Goal: Task Accomplishment & Management: Complete application form

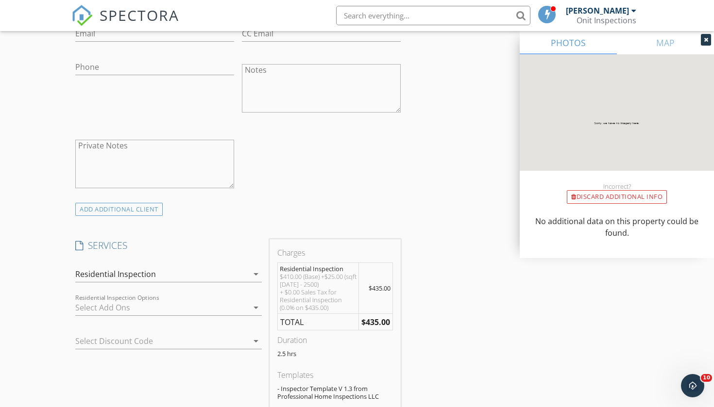
click at [82, 19] on img at bounding box center [81, 15] width 21 height 21
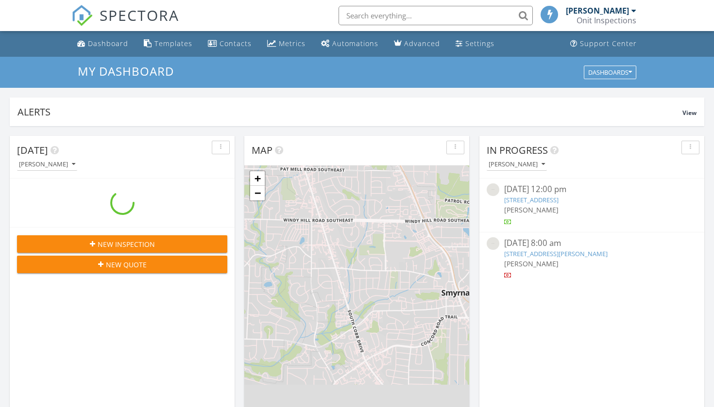
scroll to position [884, 714]
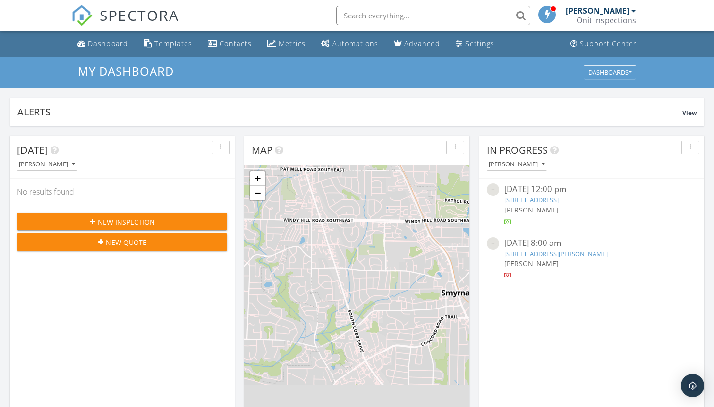
click at [83, 218] on div "New Inspection" at bounding box center [122, 222] width 195 height 10
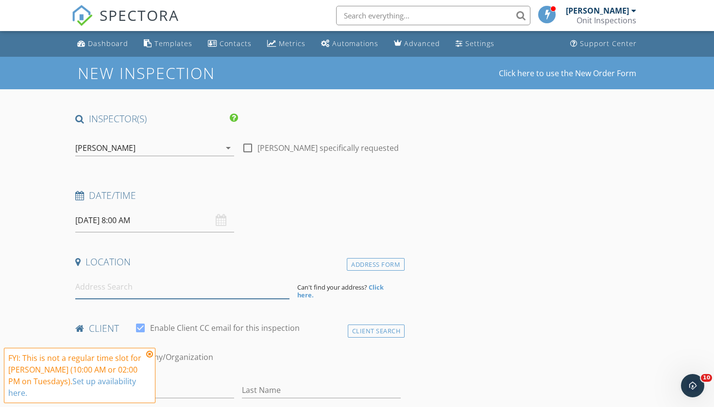
click at [87, 288] on input at bounding box center [182, 287] width 214 height 24
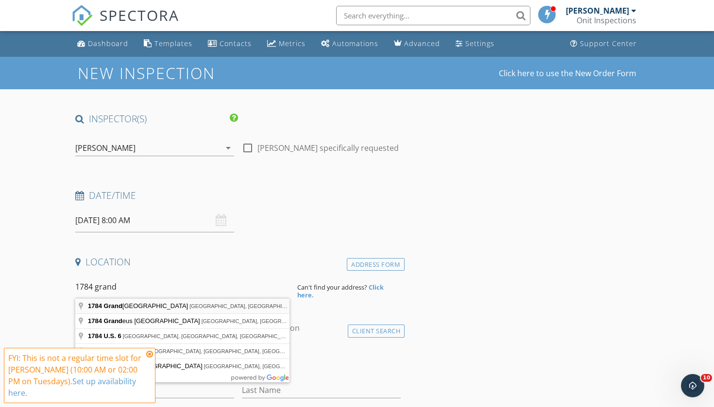
type input "1784 Grand Oaks Drive, Woodstock, GA, USA"
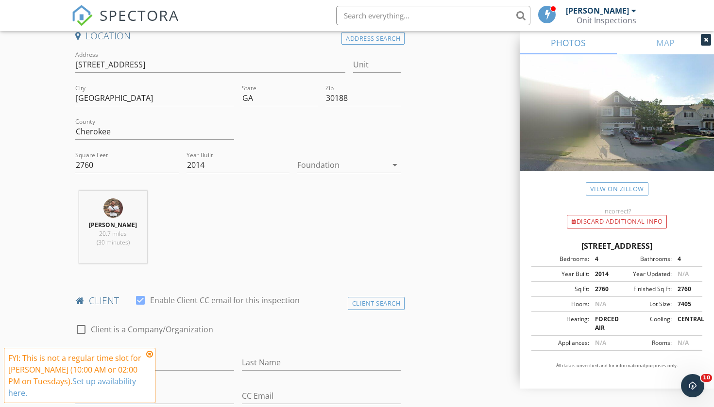
scroll to position [244, 0]
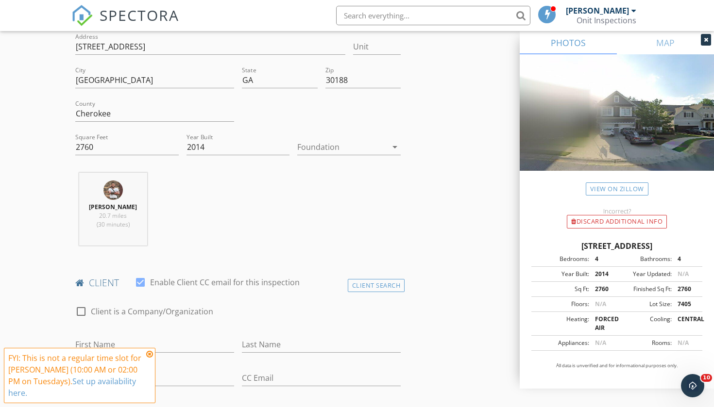
click at [149, 355] on icon at bounding box center [149, 355] width 7 height 8
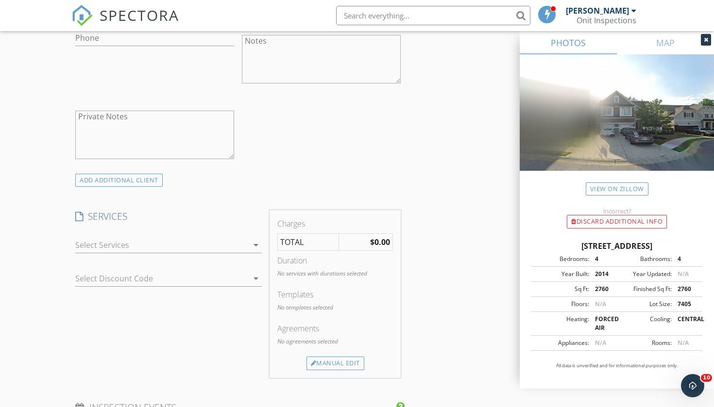
scroll to position [646, 0]
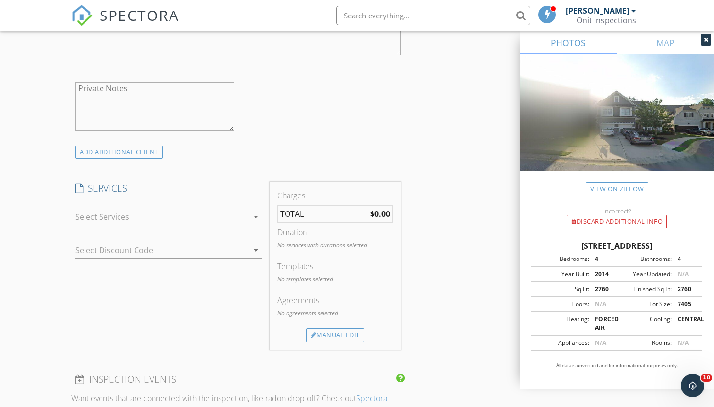
click at [166, 217] on div at bounding box center [161, 217] width 173 height 16
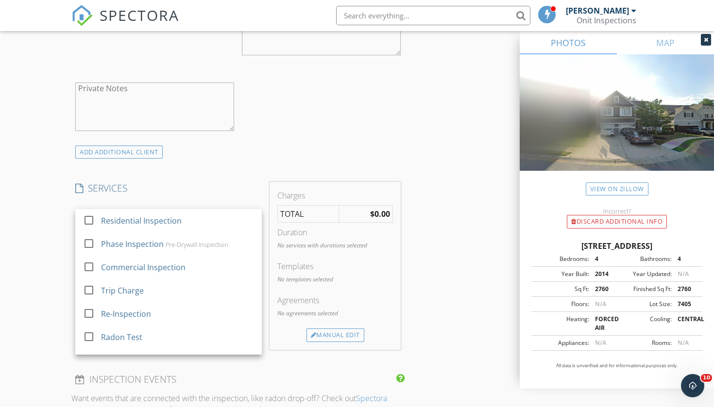
click at [166, 217] on div "Residential Inspection" at bounding box center [141, 221] width 81 height 12
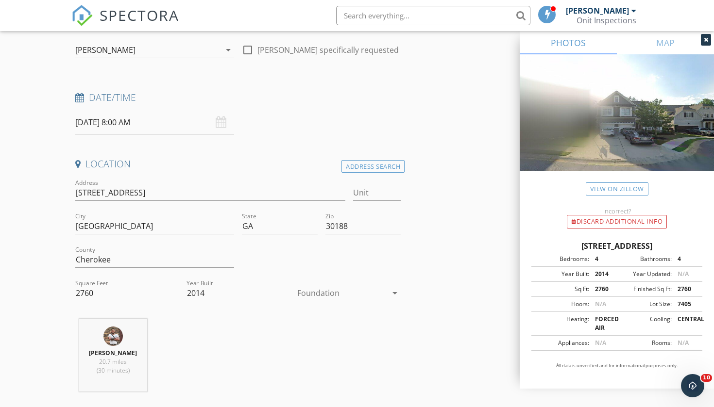
scroll to position [97, 0]
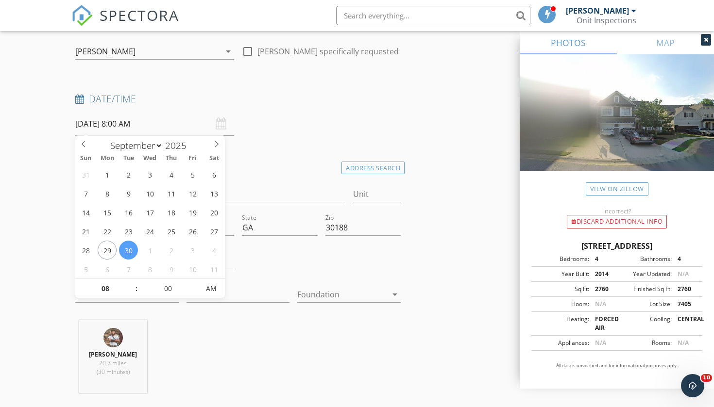
click at [189, 127] on input "09/30/2025 8:00 AM" at bounding box center [154, 124] width 159 height 24
type input "09"
type input "09/30/2025 9:00 AM"
click at [135, 286] on span at bounding box center [131, 284] width 7 height 10
type input "10"
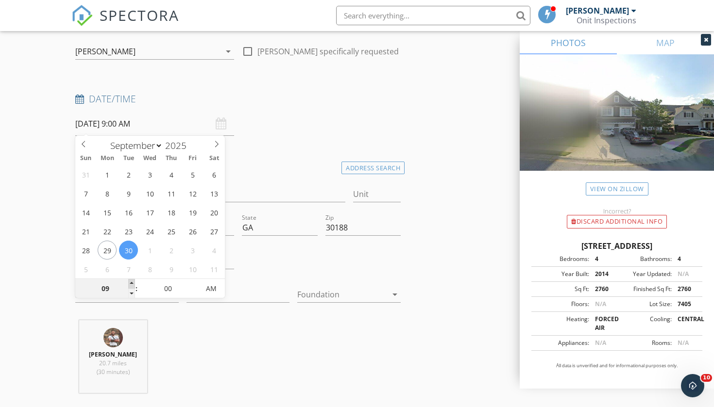
type input "09/30/2025 10:00 AM"
click at [135, 286] on span at bounding box center [131, 284] width 7 height 10
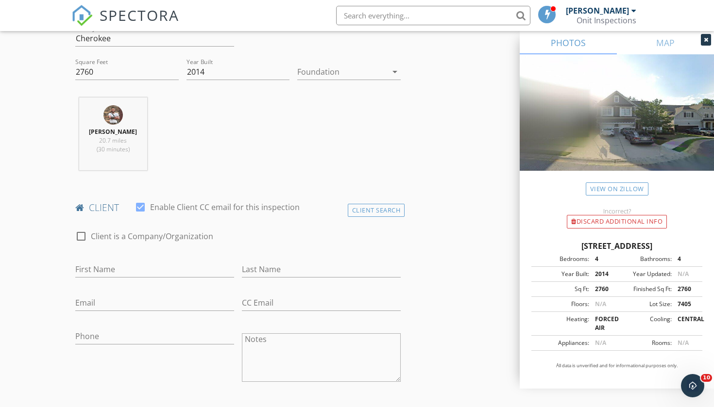
scroll to position [321, 0]
type input "Robert"
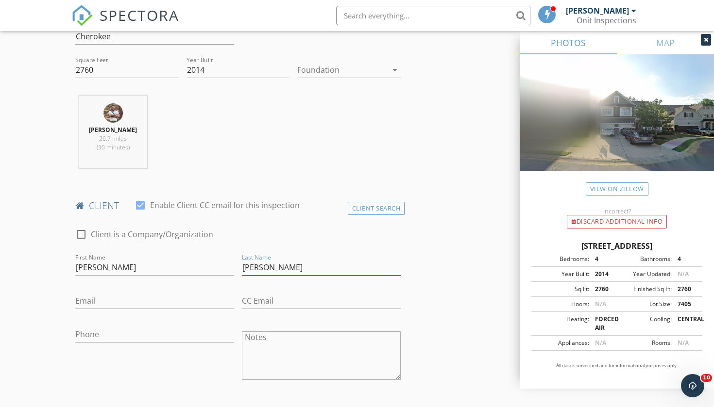
type input "Hudson"
type input "910-286-1500"
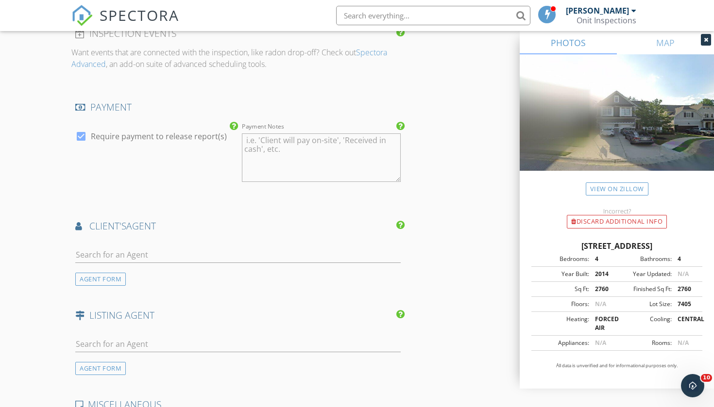
scroll to position [1041, 0]
type input "robert.w.hudson1@gmail.com"
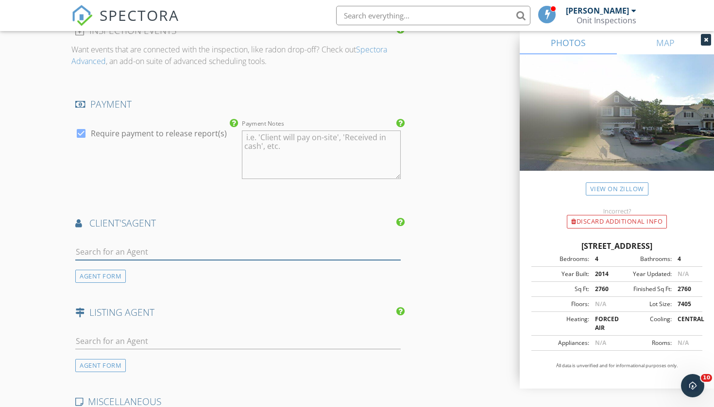
click at [126, 249] on input "text" at bounding box center [237, 252] width 325 height 16
type input "que"
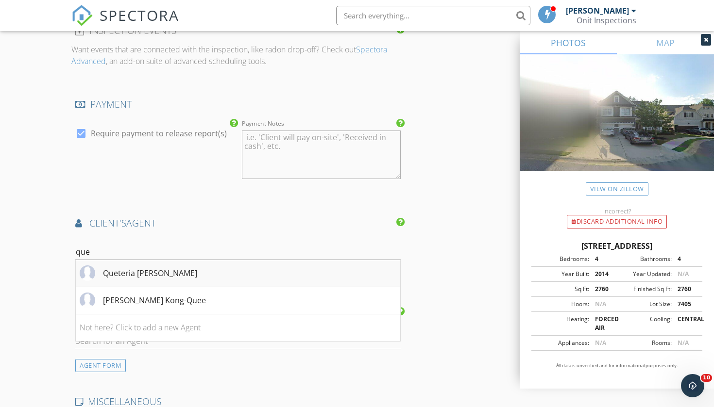
click at [144, 270] on div "Queteria Kinnebrew" at bounding box center [150, 273] width 94 height 12
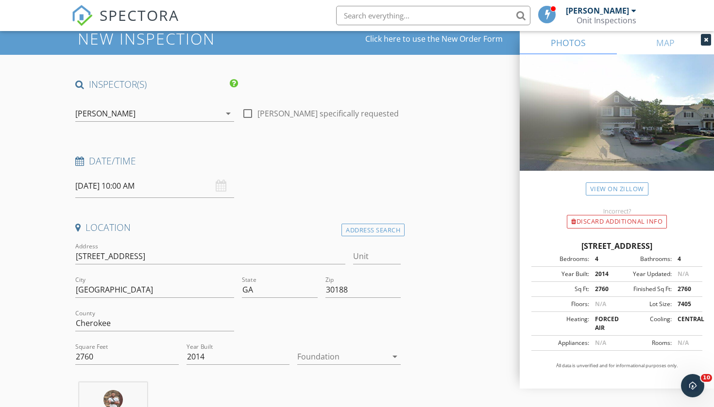
scroll to position [35, 0]
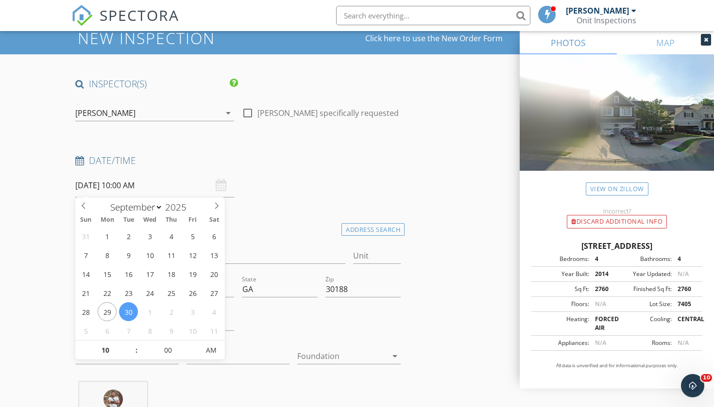
click at [131, 187] on input "09/30/2025 10:00 AM" at bounding box center [154, 186] width 159 height 24
select select "9"
type input "10/02/2025 10:00 AM"
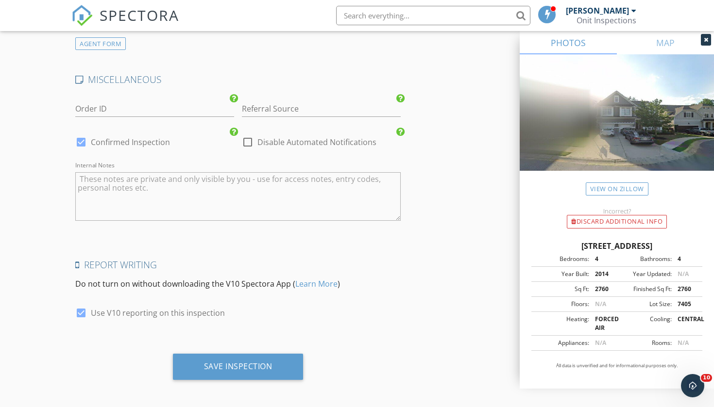
scroll to position [1584, 0]
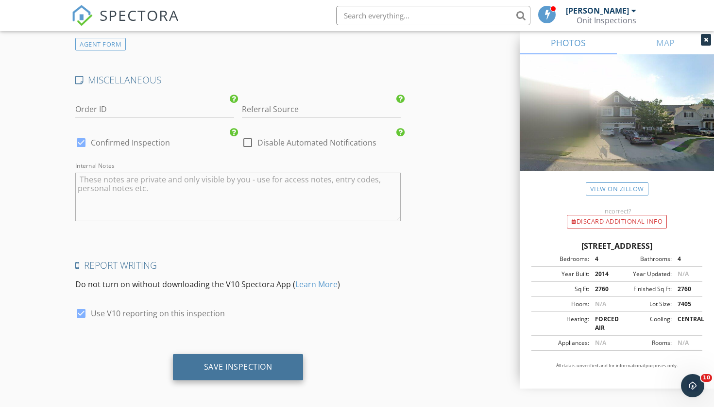
click at [235, 356] on div "Save Inspection" at bounding box center [238, 367] width 131 height 26
